Goal: Find specific page/section: Find specific page/section

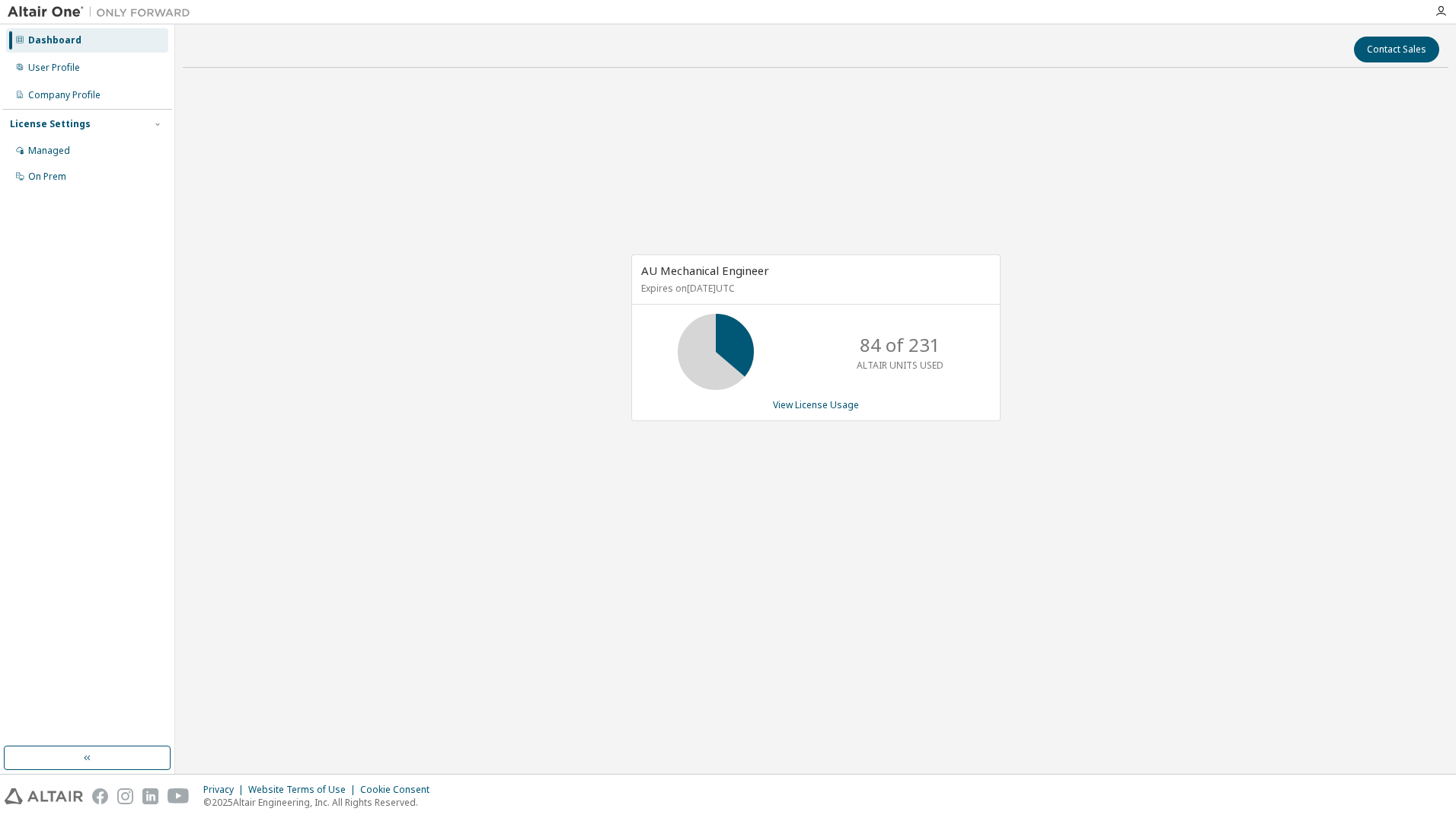
click at [567, 130] on div "AU Mechanical Engineer Expires on [DATE] UTC 84 of 231 ALTAIR UNITS USED View L…" at bounding box center [815, 346] width 1265 height 532
click at [845, 79] on div "Contact Sales AU Mechanical Engineer Expires on [DATE] UTC 126 of 231 ALTAIR UN…" at bounding box center [815, 399] width 1265 height 734
